Goal: Task Accomplishment & Management: Manage account settings

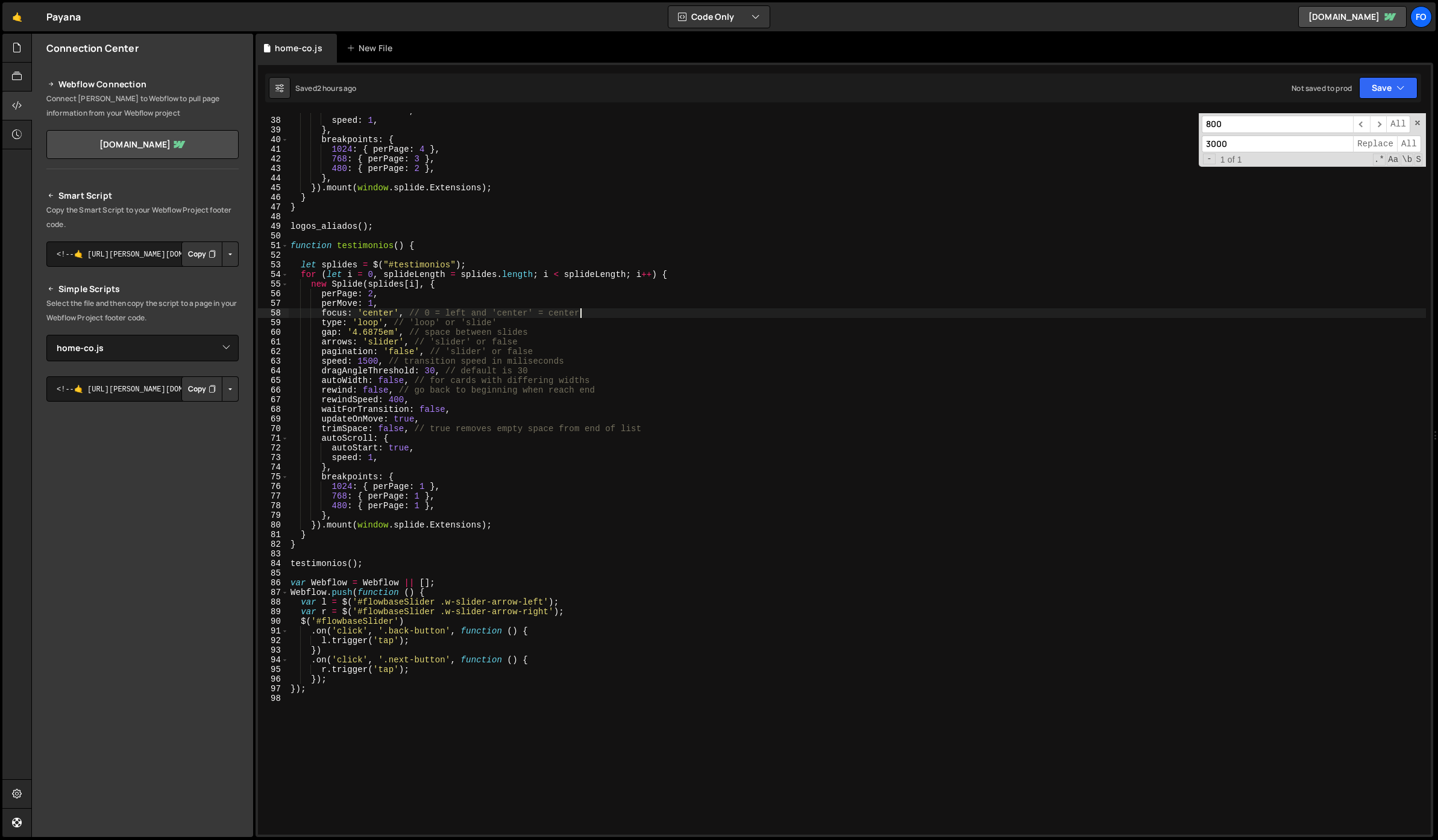
select select "47230"
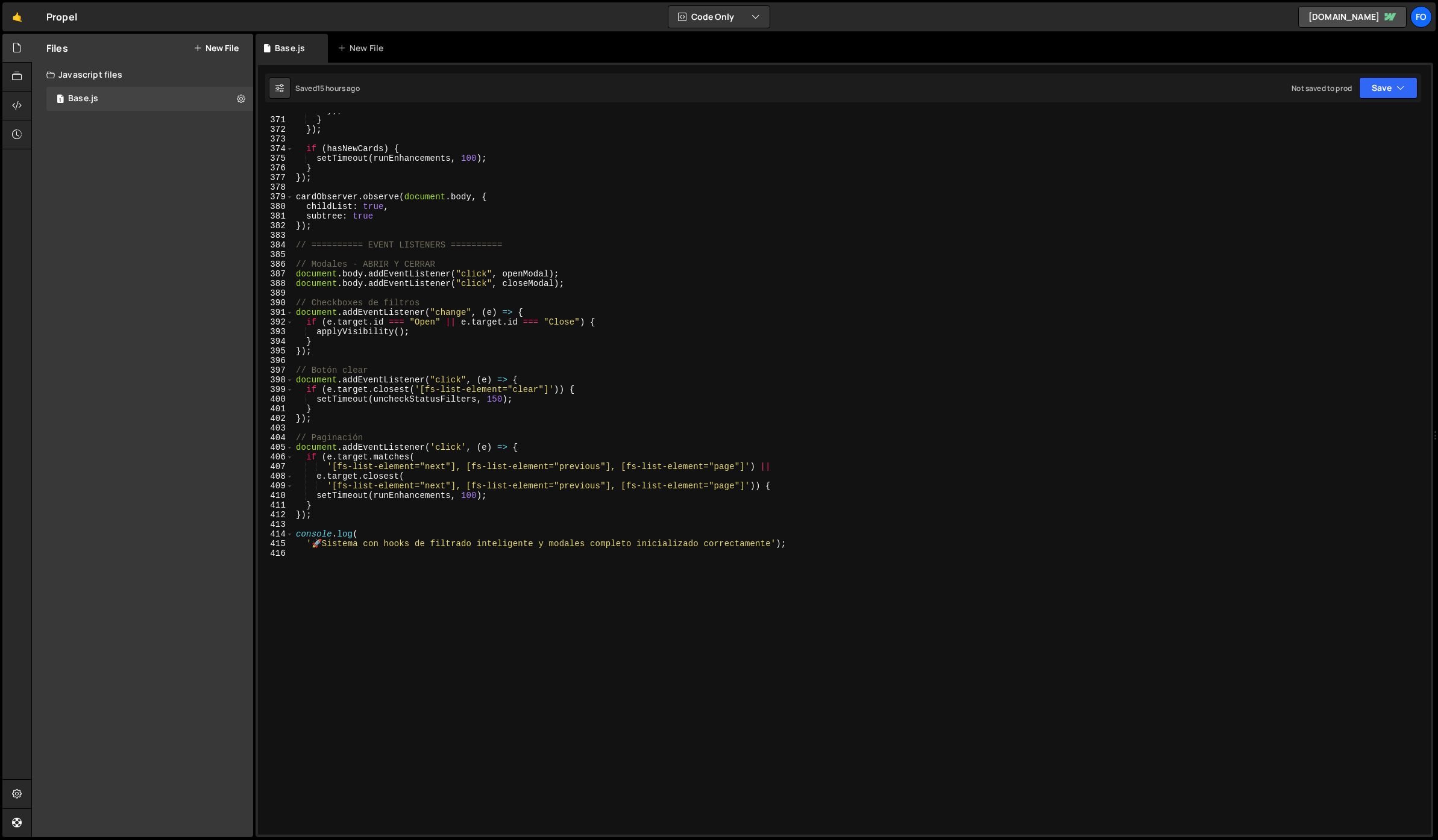
scroll to position [3564, 0]
click at [620, 279] on div "}) ; } }) ; if ( hasNewCards ) { setTimeout ( runEnhancements , 100 ) ; } }) ; …" at bounding box center [860, 476] width 1133 height 741
type textarea "'🚀 Sistema con hooks de filtrado inteligente y modales completo inicializado co…"
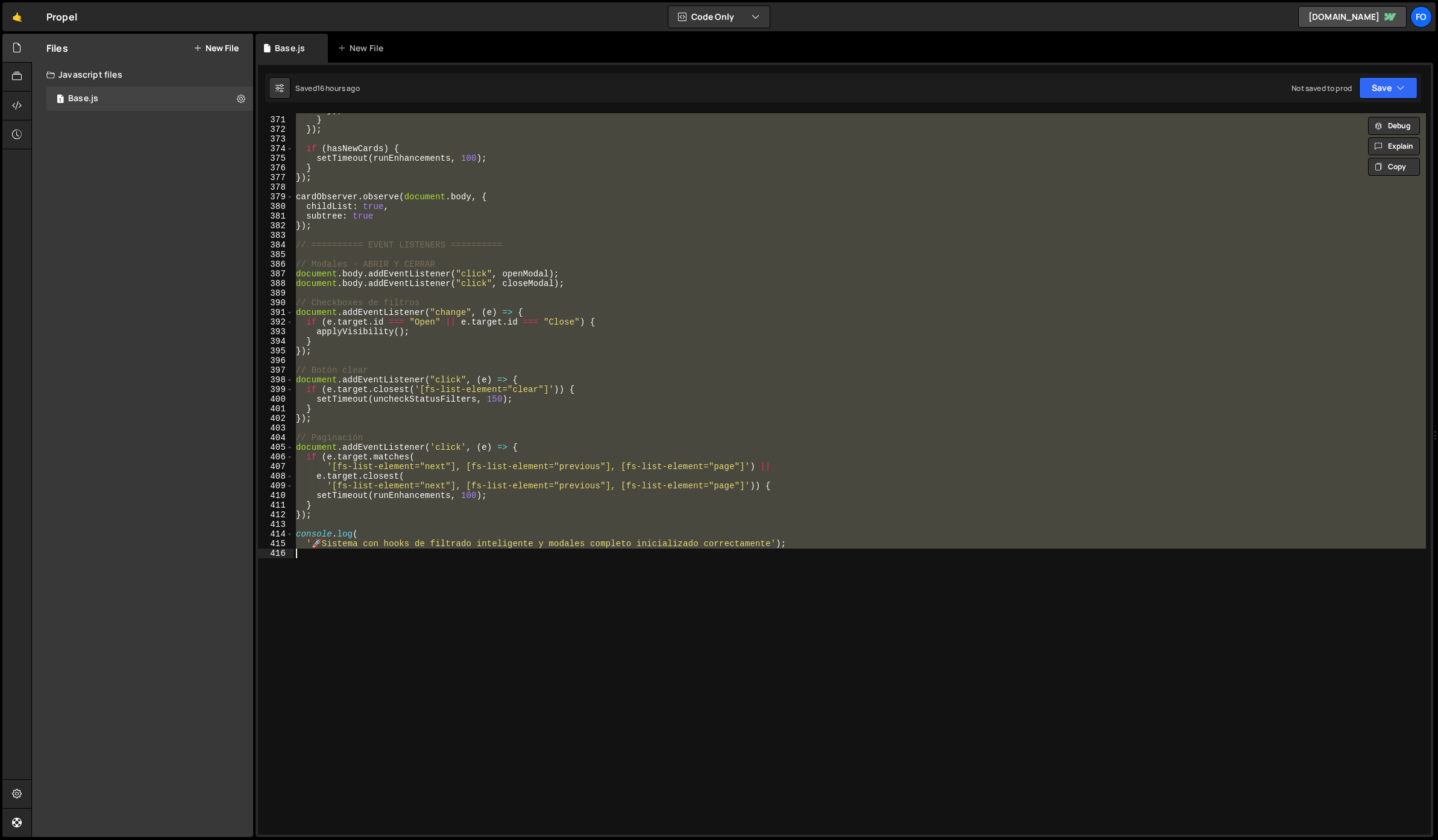
click at [619, 251] on div "}) ; } }) ; if ( hasNewCards ) { setTimeout ( runEnhancements , 100 ) ; } }) ; …" at bounding box center [860, 474] width 1133 height 722
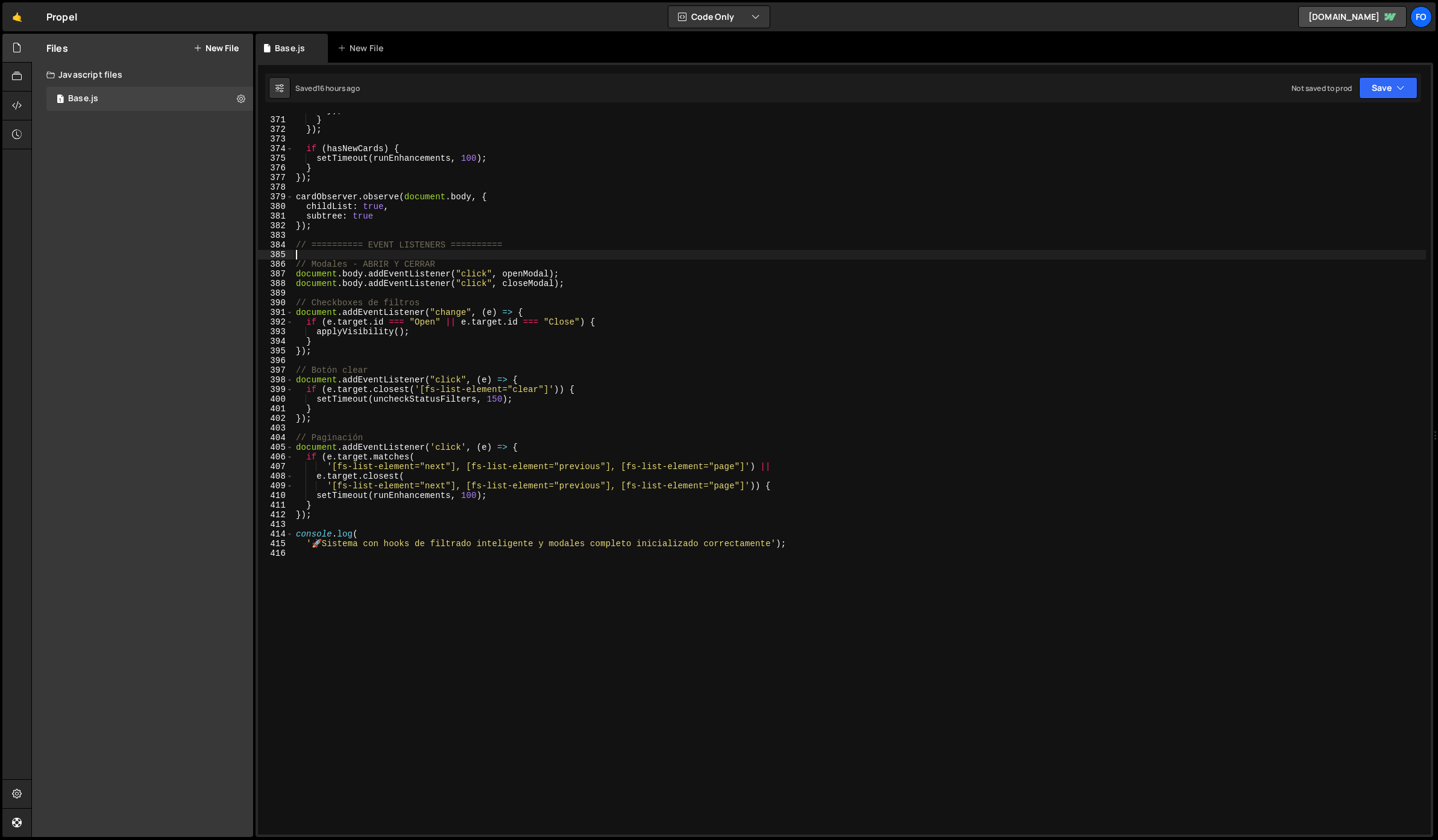
click at [545, 171] on div "}) ; } }) ; if ( hasNewCards ) { setTimeout ( runEnhancements , 100 ) ; } }) ; …" at bounding box center [860, 476] width 1133 height 741
type textarea "}"
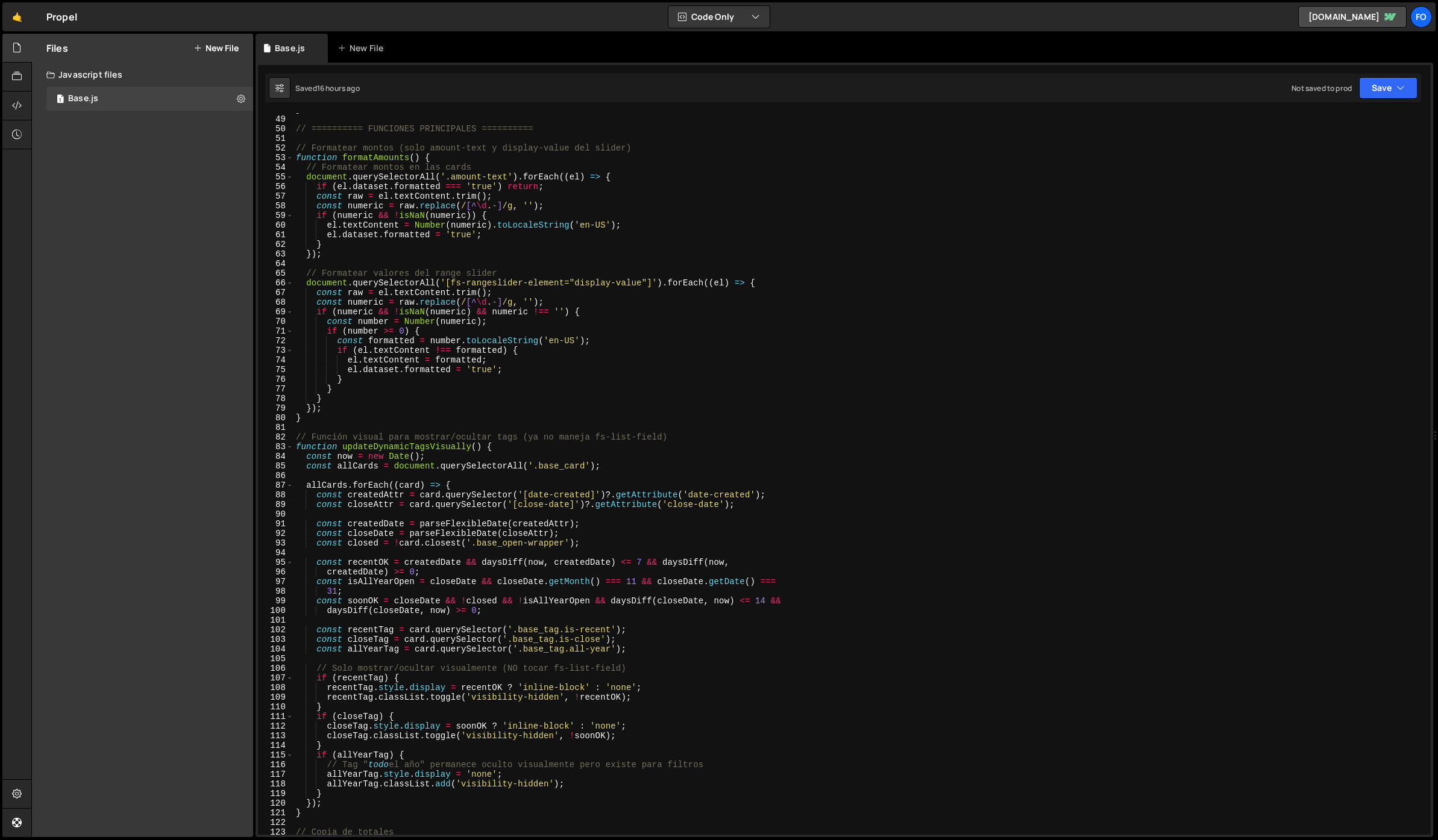
scroll to position [0, 0]
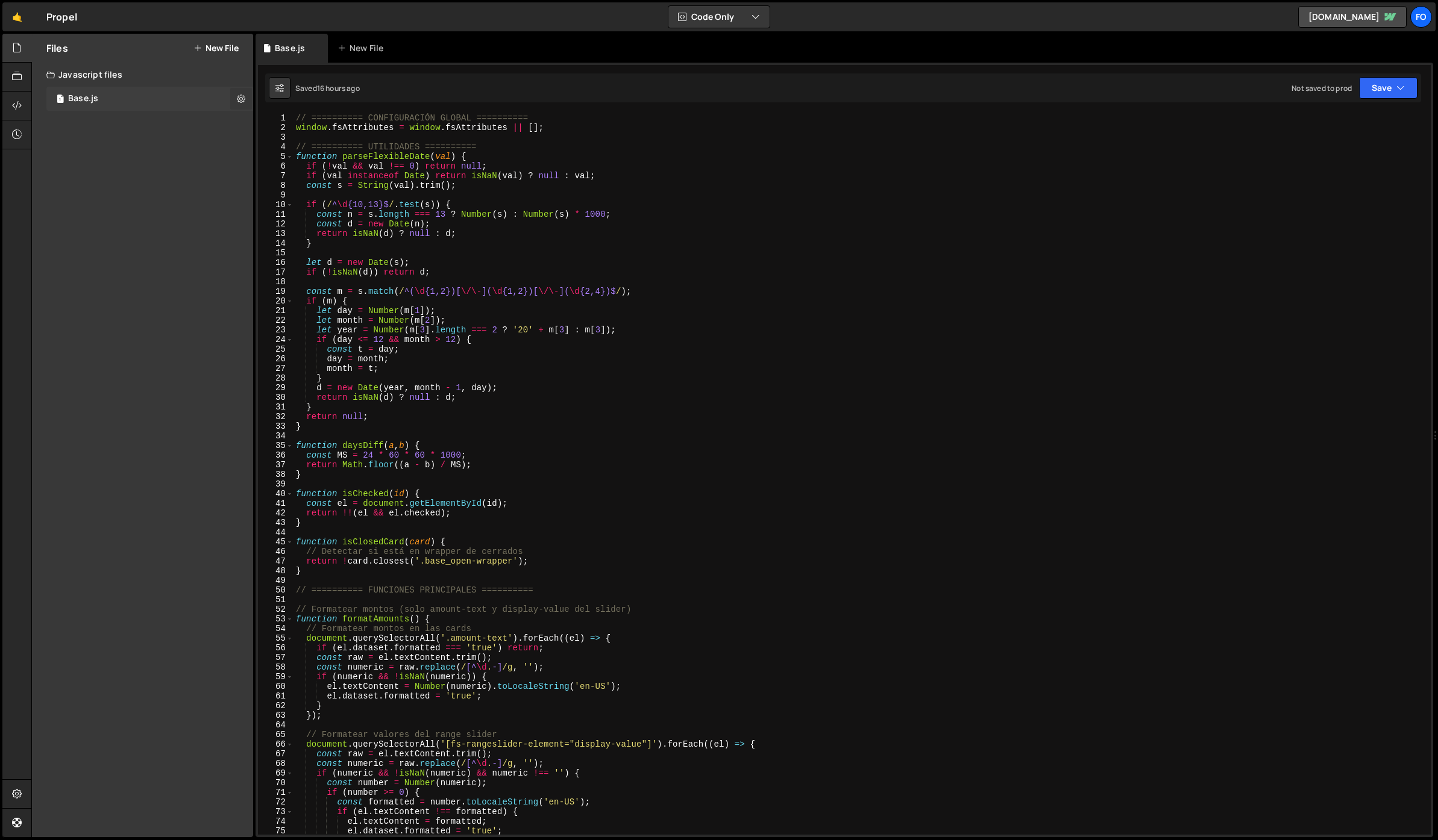
click at [244, 100] on icon at bounding box center [240, 98] width 9 height 12
click at [20, 41] on icon at bounding box center [16, 47] width 9 height 13
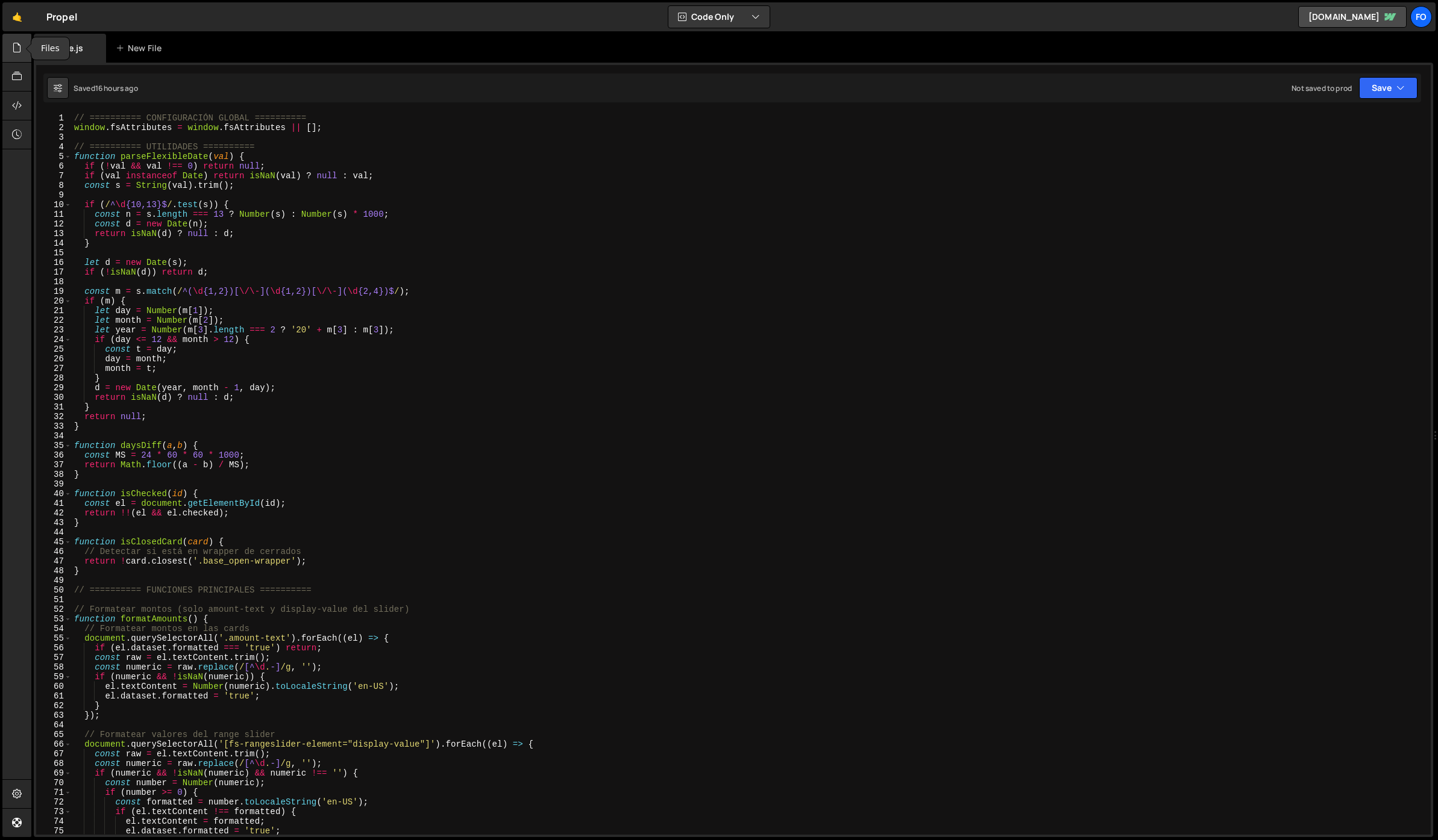
click at [19, 43] on icon at bounding box center [16, 47] width 9 height 13
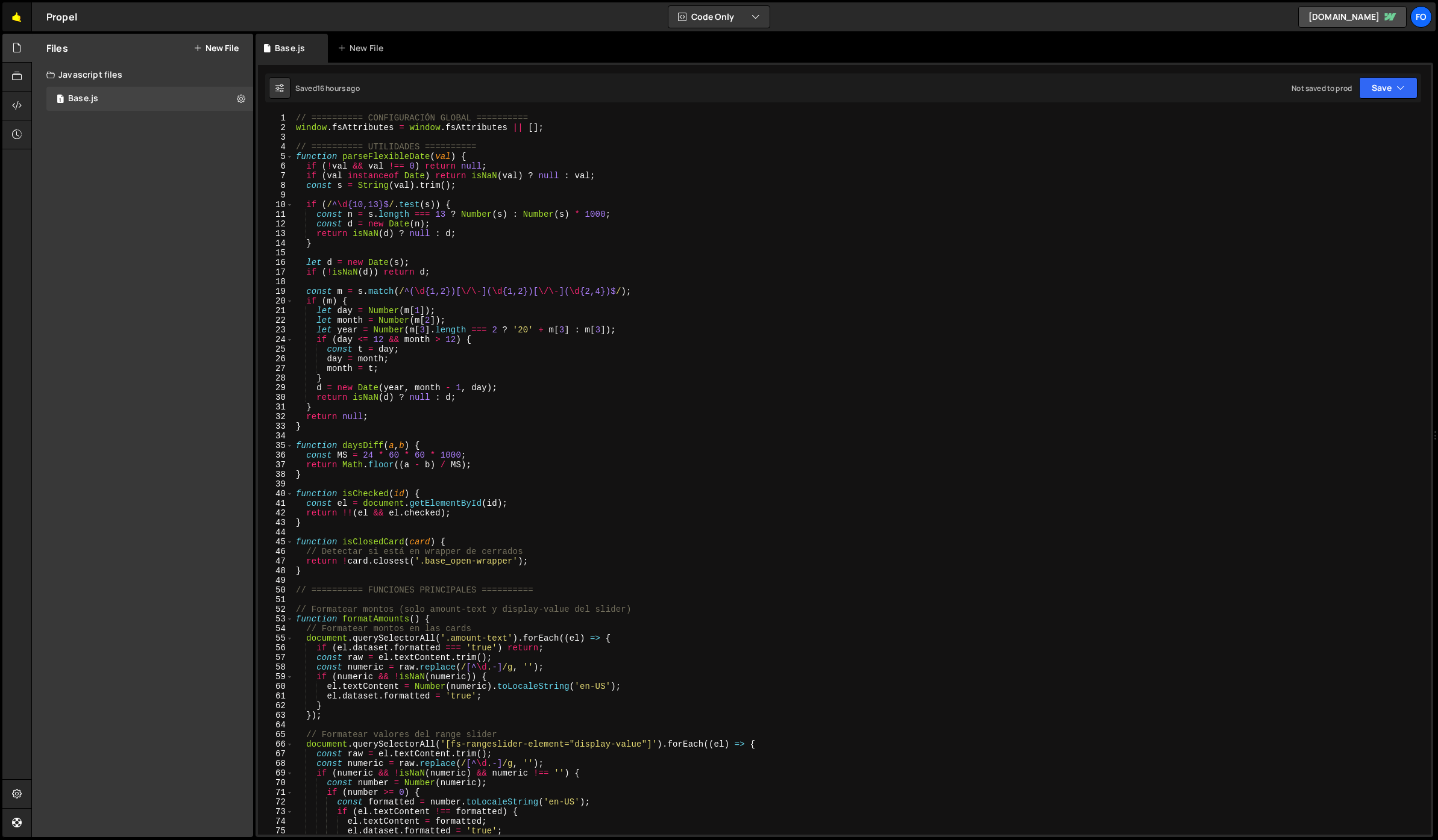
click at [19, 19] on link "🤙" at bounding box center [17, 16] width 30 height 29
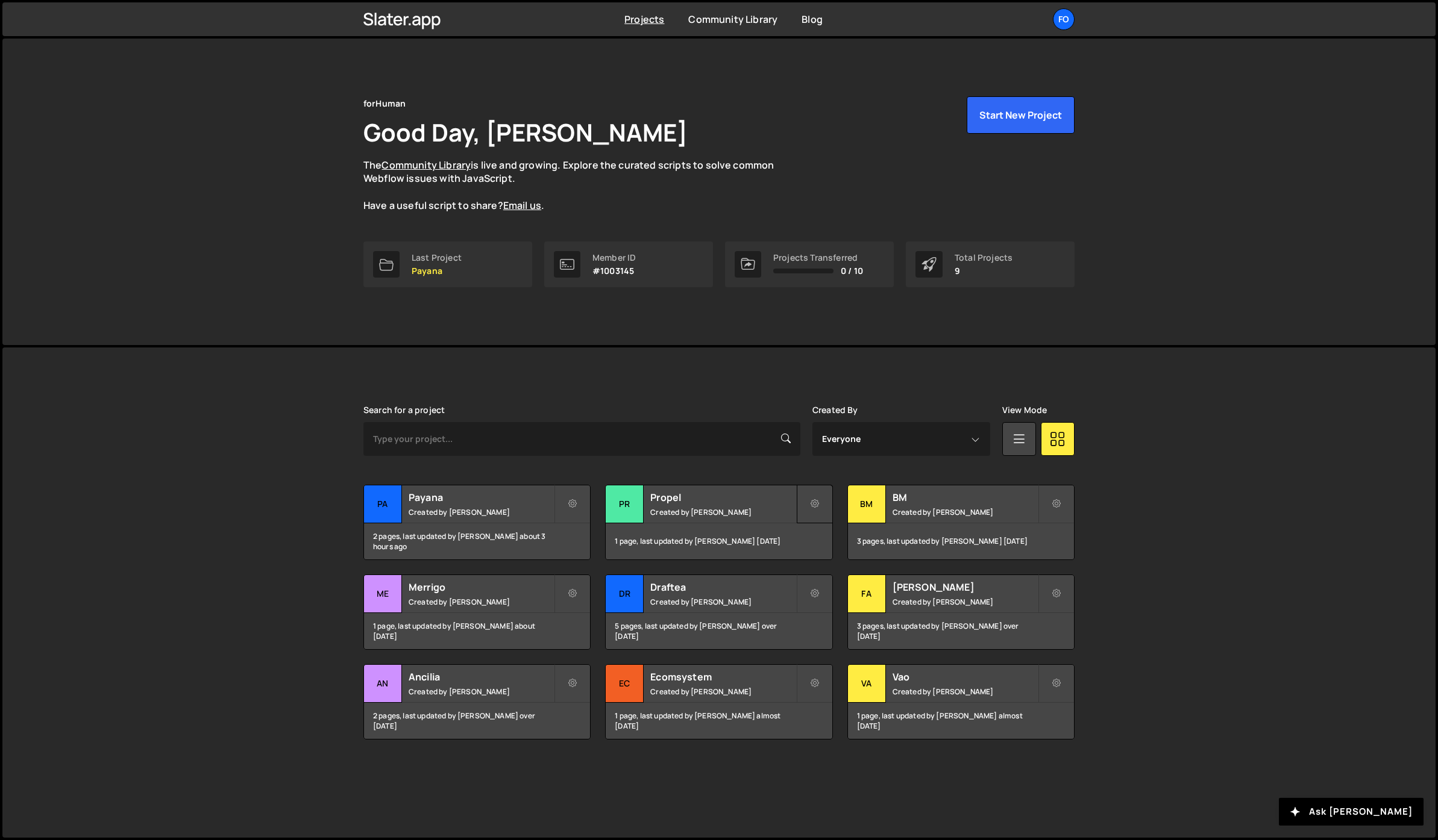
click at [814, 503] on icon at bounding box center [815, 503] width 9 height 12
click at [683, 395] on div "Slater is designed for desktop use. Please use a larger screen to access the fu…" at bounding box center [719, 572] width 747 height 450
click at [1062, 17] on div "fo" at bounding box center [1064, 20] width 22 height 22
click at [966, 75] on link "Your Teams" at bounding box center [999, 70] width 150 height 21
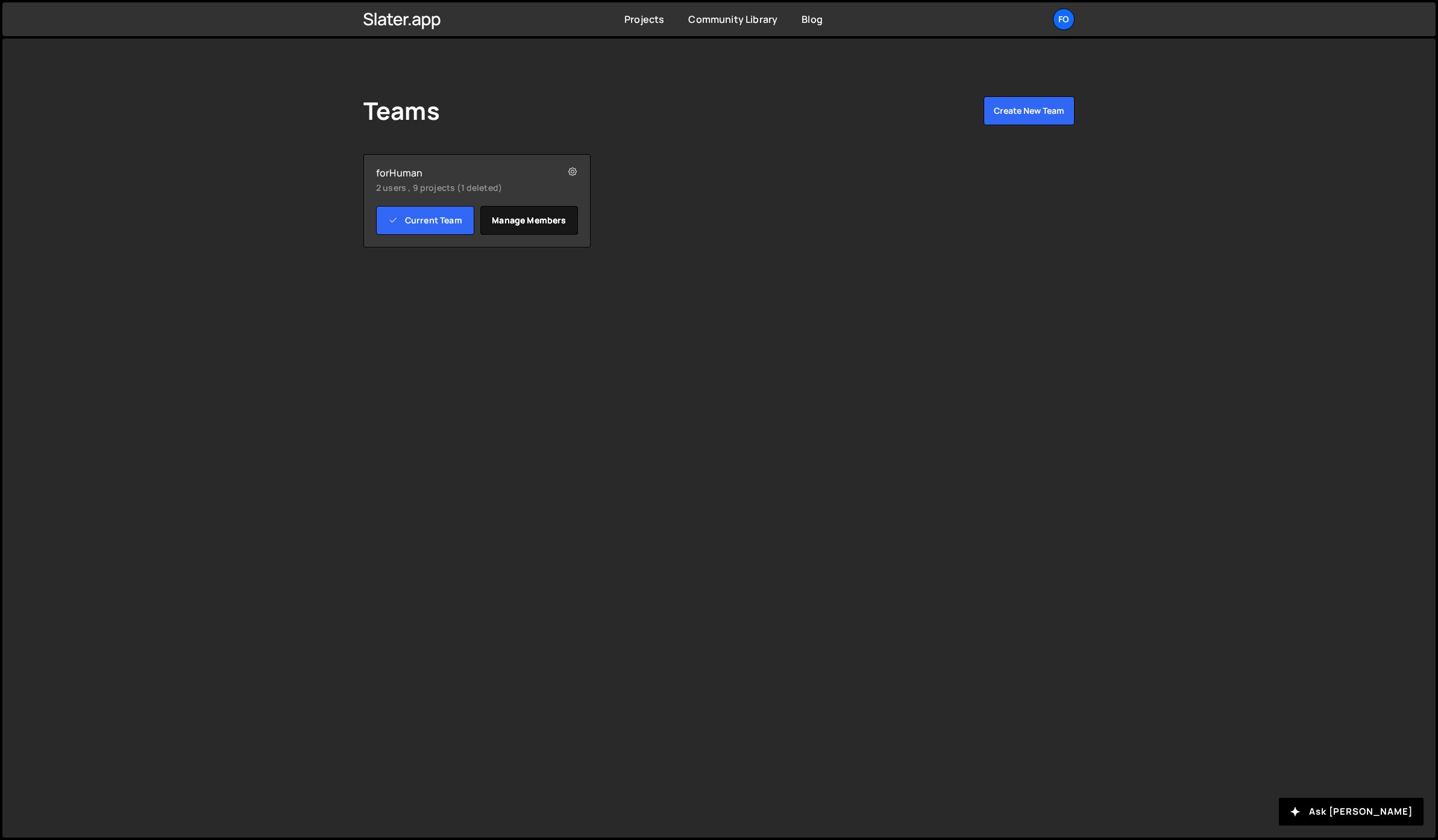
click at [526, 215] on link "Manage members" at bounding box center [529, 220] width 98 height 29
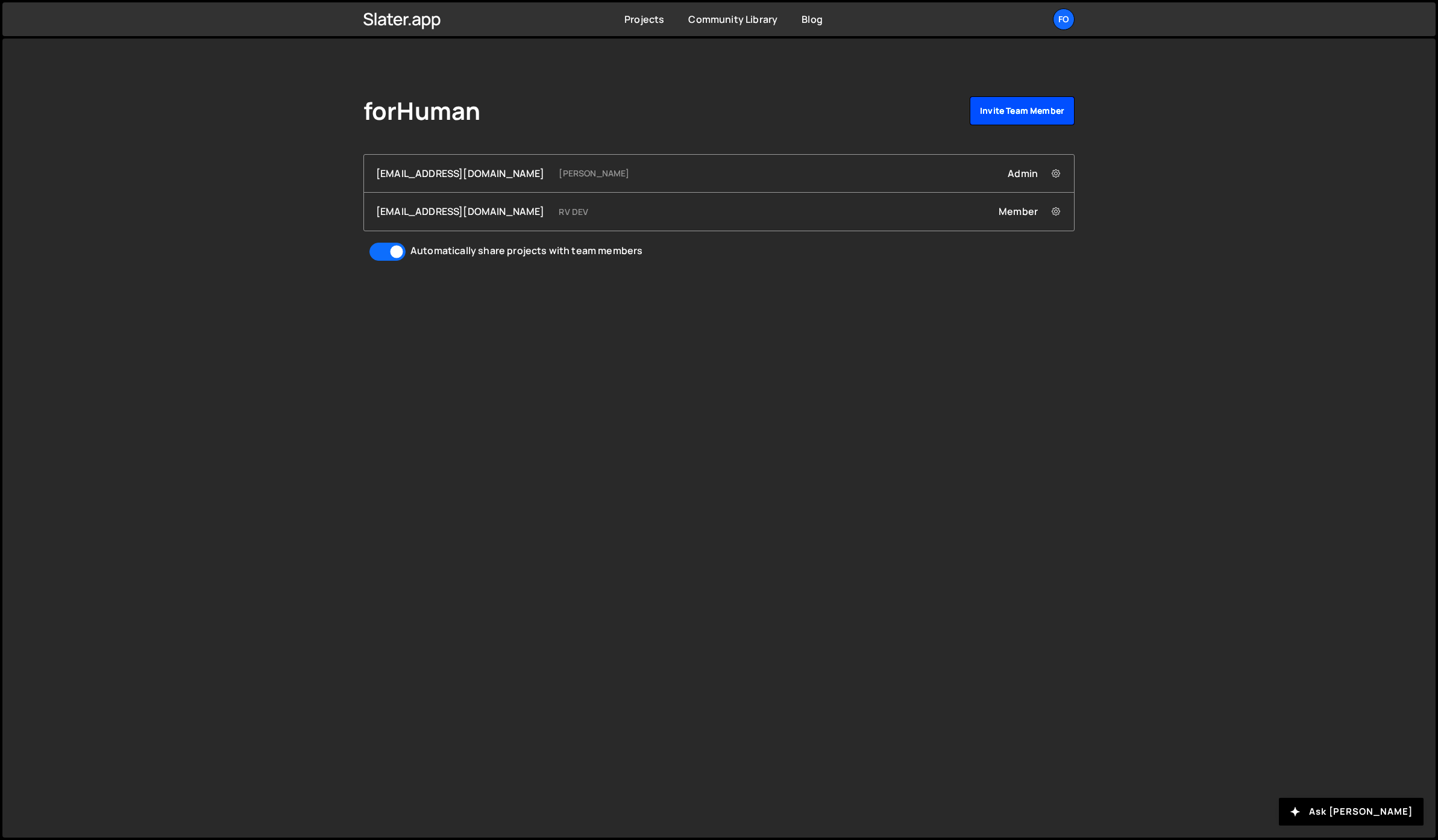
click at [1046, 108] on link "Invite team member" at bounding box center [1022, 110] width 105 height 29
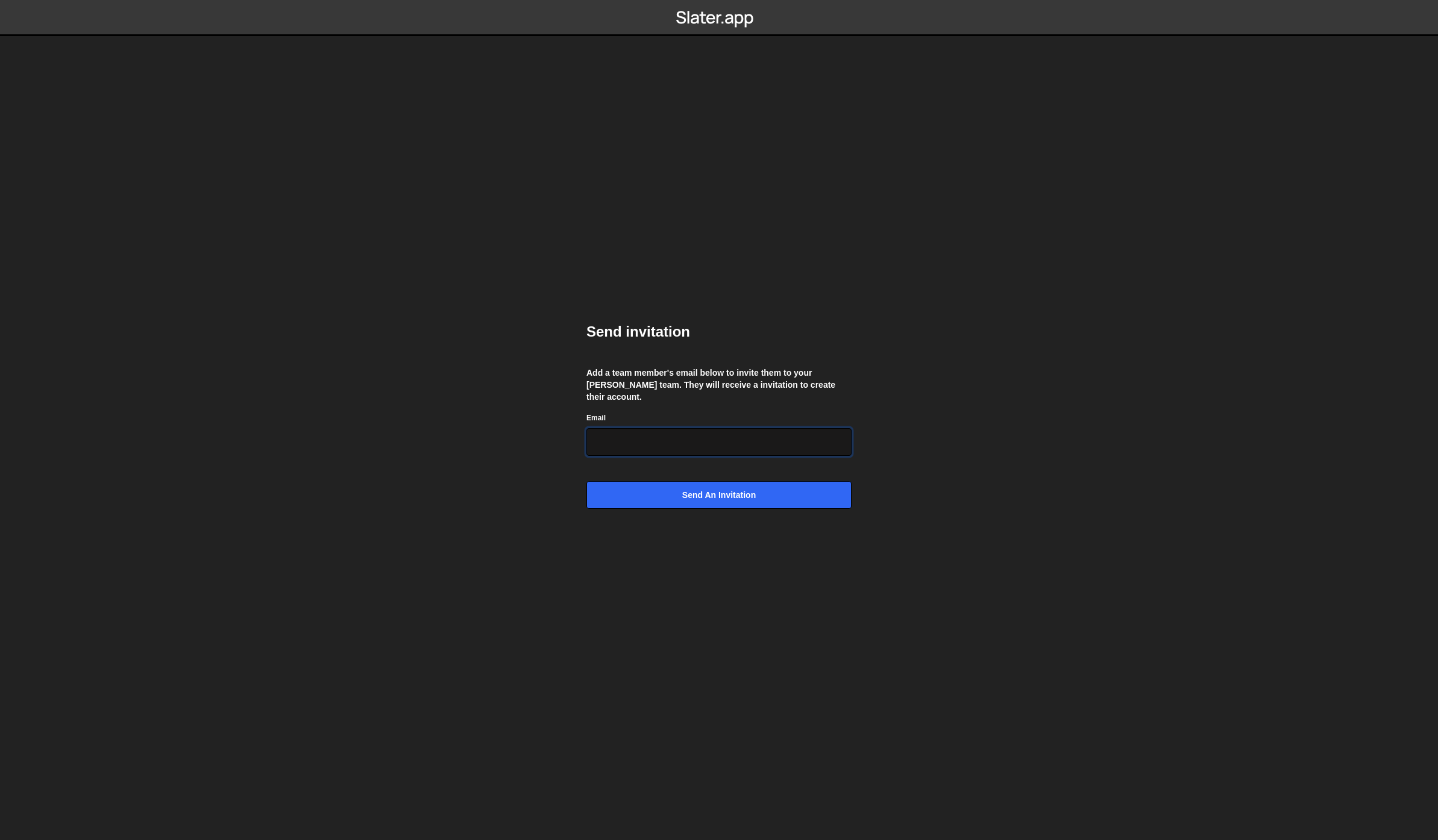
click at [656, 430] on input "Email" at bounding box center [719, 442] width 266 height 27
paste input "tirtheshmotiwala@gmail.com"
type input "tirtheshmotiwala@gmail.com"
click at [623, 489] on input "Send an invitation" at bounding box center [719, 495] width 266 height 27
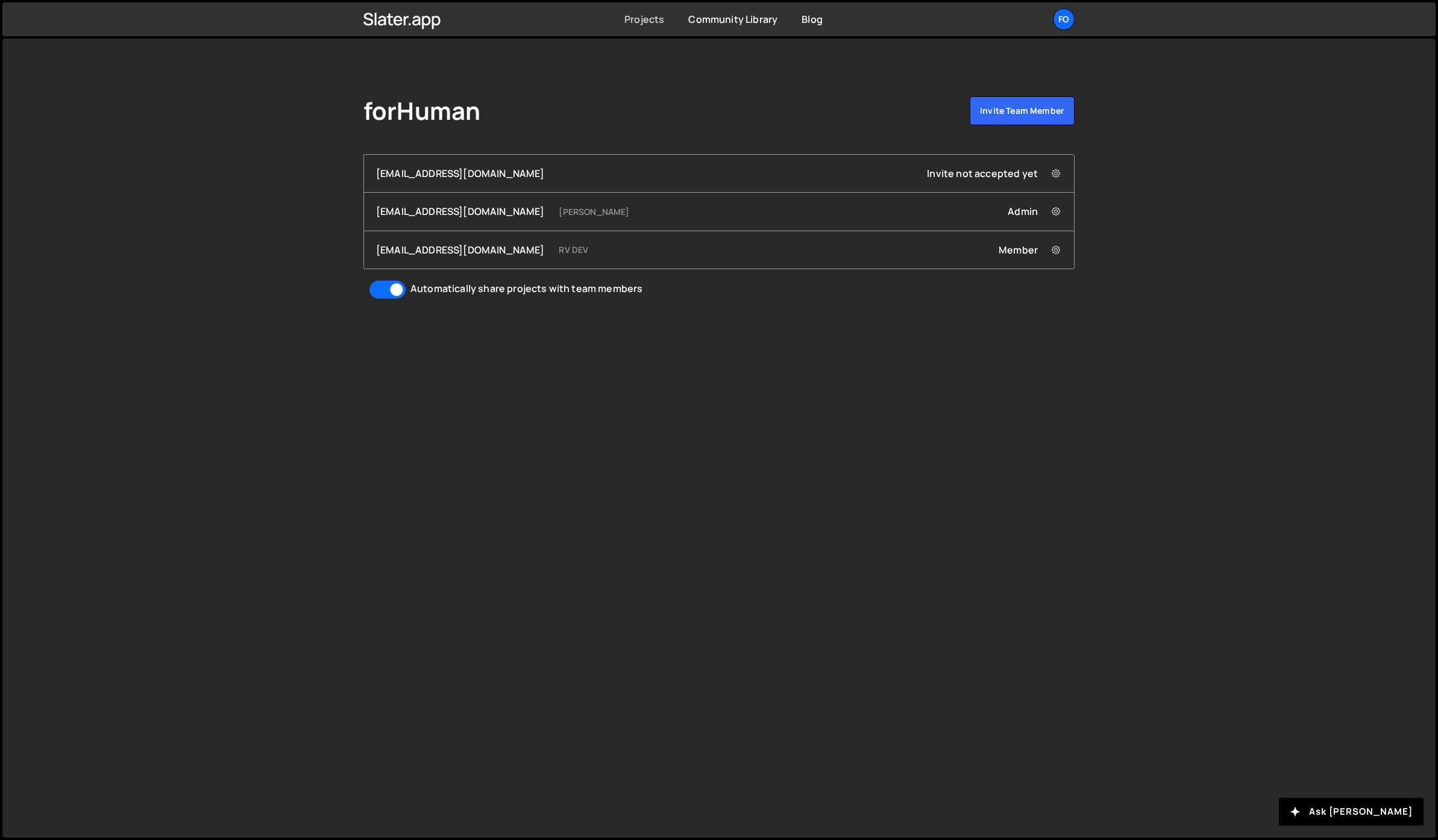
click at [642, 22] on link "Projects" at bounding box center [644, 19] width 40 height 13
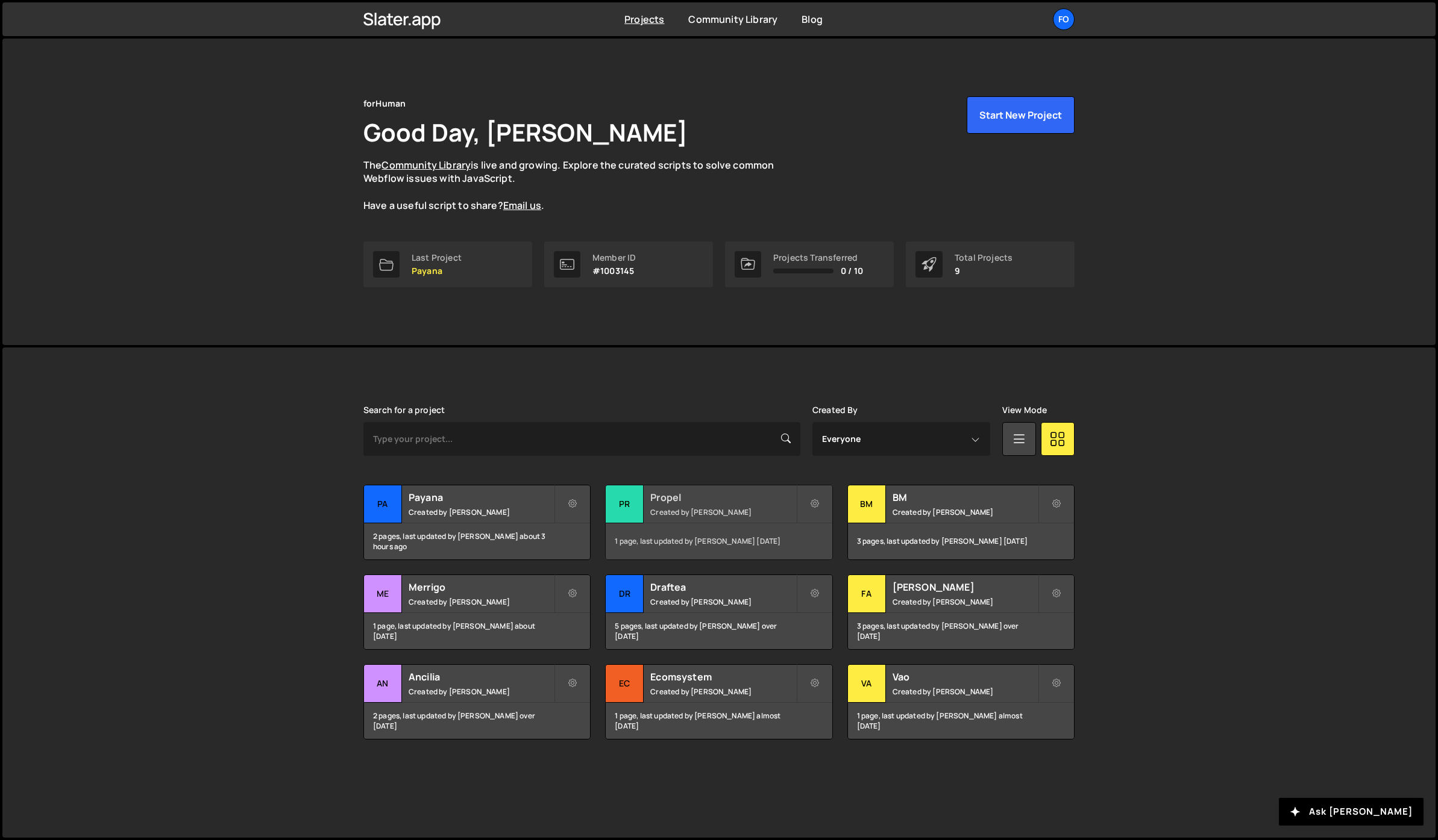
click at [674, 512] on small "Created by Fiorella Cisneros" at bounding box center [722, 512] width 145 height 10
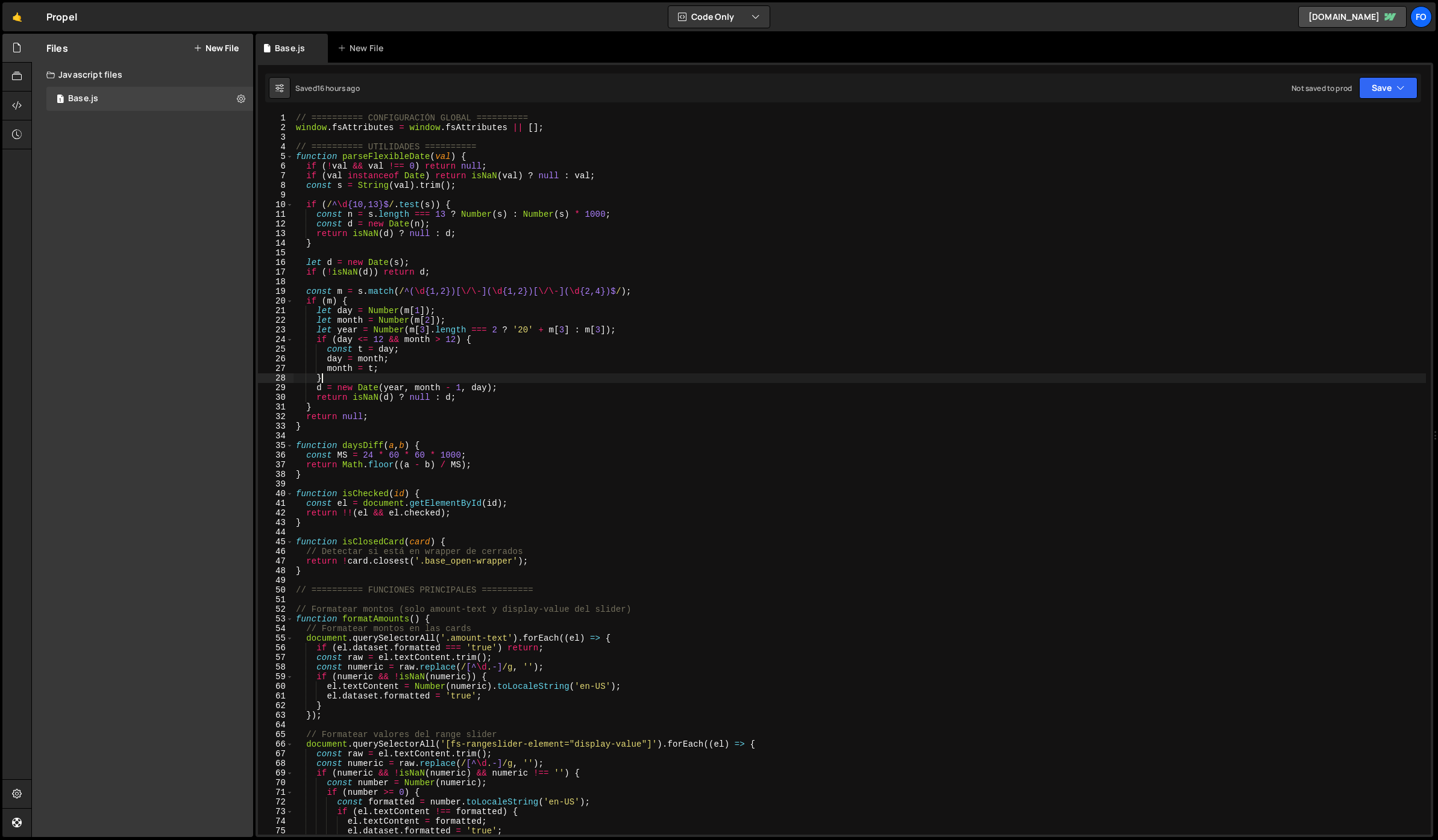
click at [594, 379] on div "// ========== CONFIGURACIÓN GLOBAL ========== window . fsAttributes = window . …" at bounding box center [860, 484] width 1133 height 741
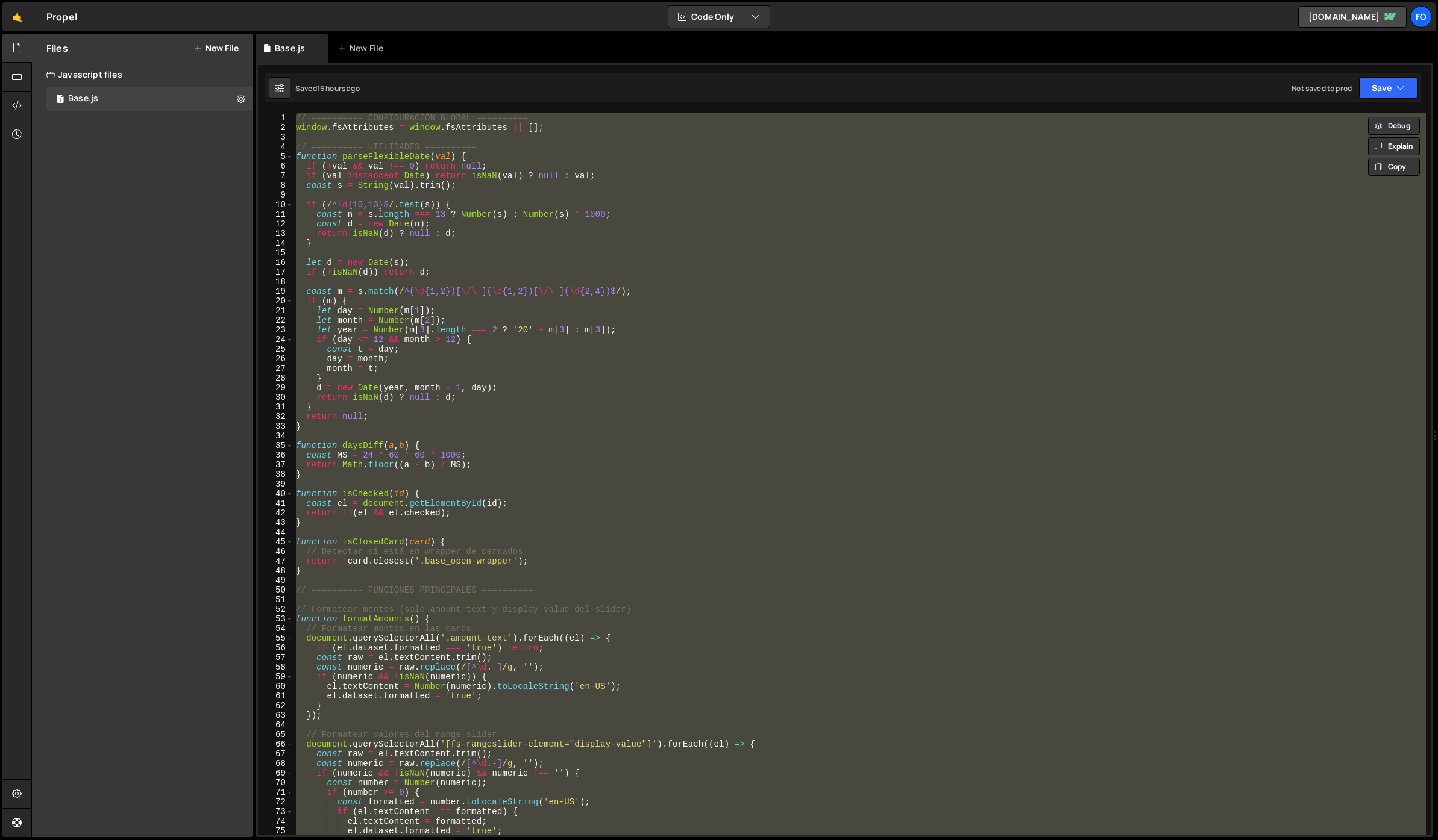
click at [369, 444] on div "// ========== CONFIGURACIÓN GLOBAL ========== window . fsAttributes = window . …" at bounding box center [860, 474] width 1133 height 722
paste textarea "*/"
type textarea "*/"
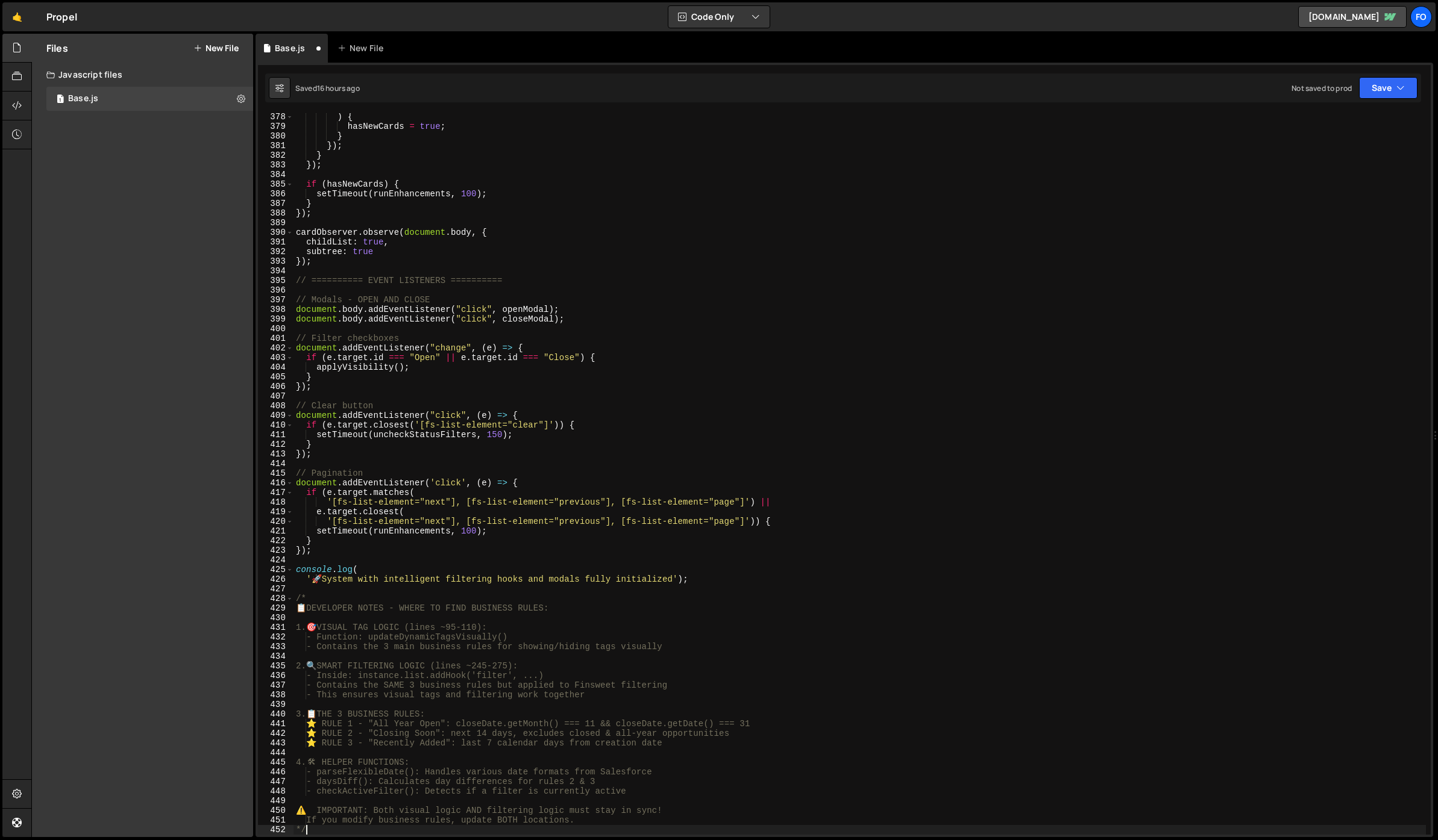
click at [1357, 93] on div "Not saved to prod Upgrade to Edit Save Save to Staging S Saved 16 hours ago Sav…" at bounding box center [1354, 88] width 126 height 22
click at [1375, 89] on button "Save" at bounding box center [1388, 88] width 59 height 22
click at [1329, 124] on div "Saved 16 hours ago" at bounding box center [1347, 131] width 125 height 14
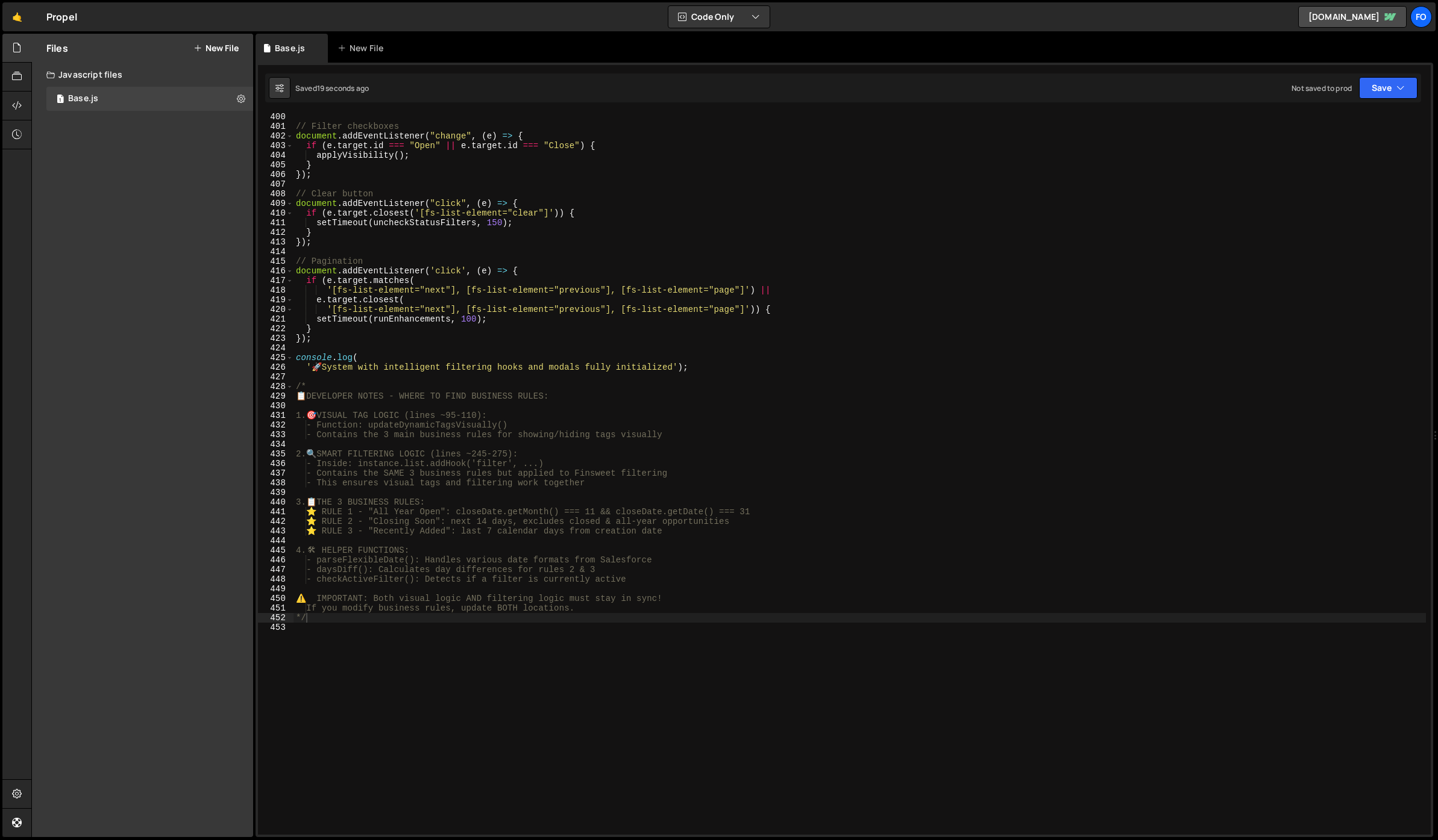
scroll to position [3845, 0]
click at [237, 96] on icon at bounding box center [240, 98] width 9 height 12
click at [291, 104] on button "Copy share link" at bounding box center [314, 99] width 118 height 24
click at [518, 420] on div "// Filter checkboxes document . addEventListener ( "change" , ( e ) => { if ( e…" at bounding box center [860, 483] width 1133 height 741
click at [581, 383] on div "// Filter checkboxes document . addEventListener ( "change" , ( e ) => { if ( e…" at bounding box center [860, 483] width 1133 height 741
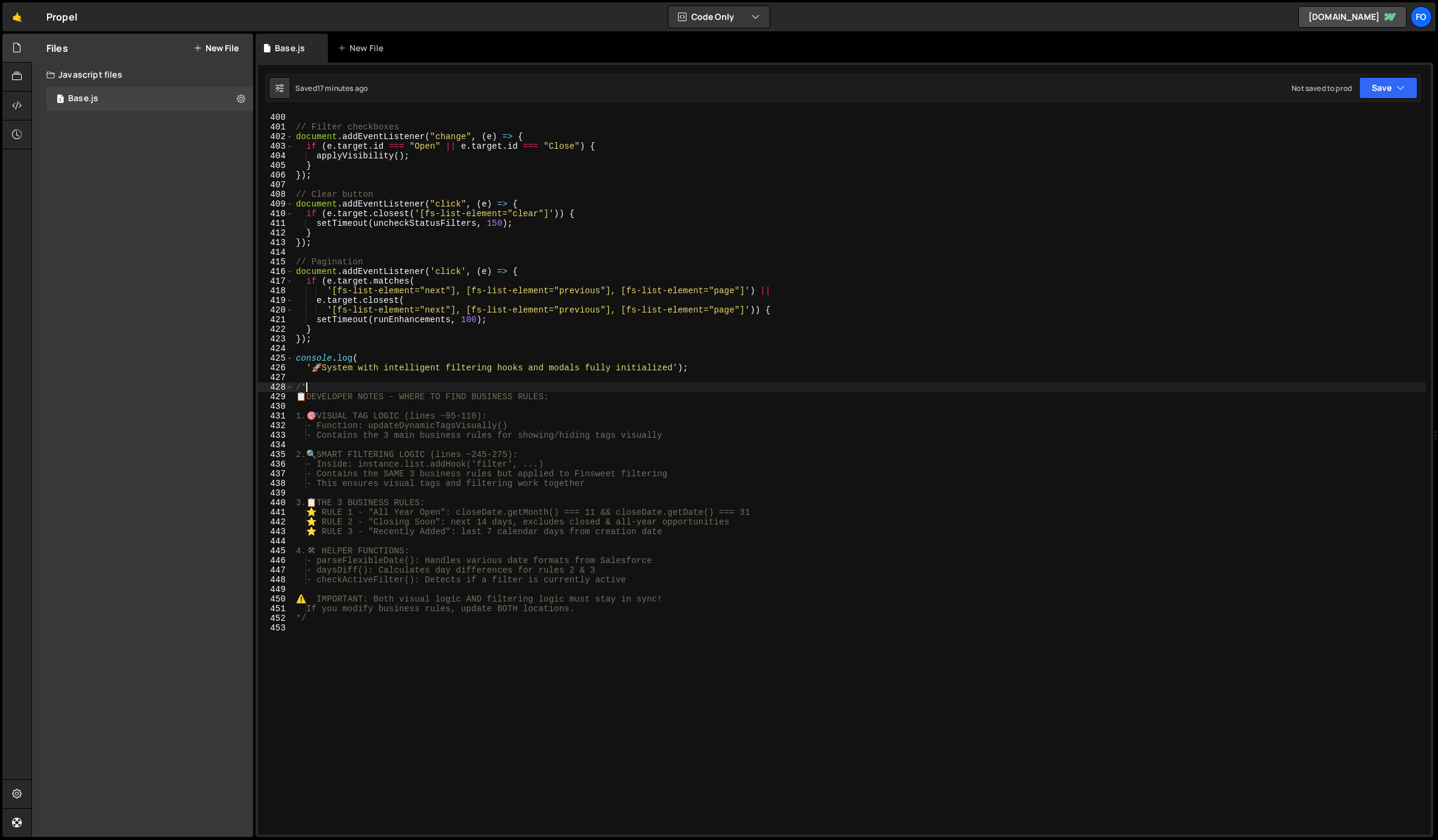
click at [636, 332] on div "// Filter checkboxes document . addEventListener ( "change" , ( e ) => { if ( e…" at bounding box center [860, 483] width 1133 height 741
type textarea "}"
